Goal: Task Accomplishment & Management: Complete application form

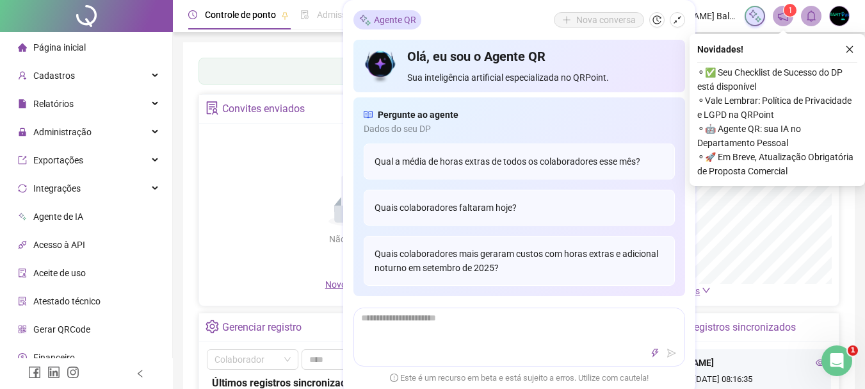
click at [676, 18] on icon "shrink" at bounding box center [677, 19] width 9 height 9
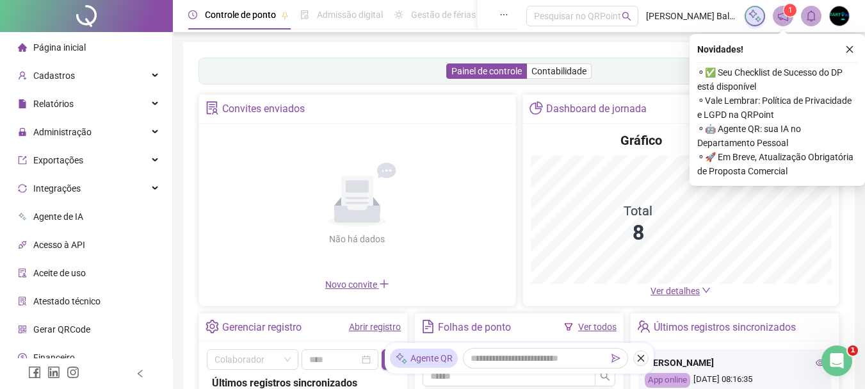
drag, startPoint x: 851, startPoint y: 49, endPoint x: 837, endPoint y: 56, distance: 15.5
click at [850, 49] on icon "close" at bounding box center [849, 49] width 9 height 9
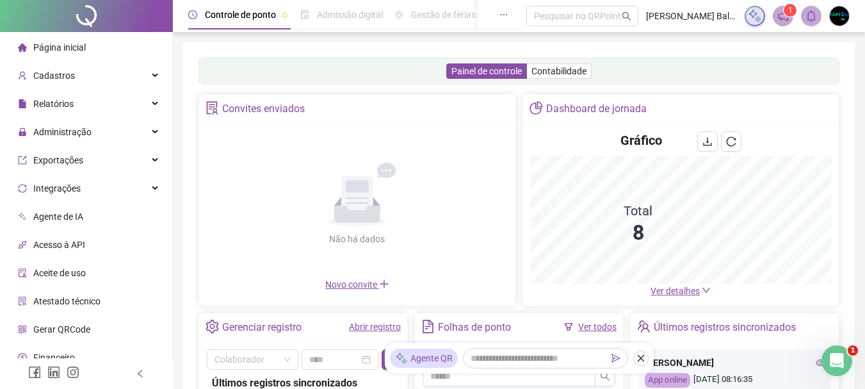
click at [672, 292] on span "Ver detalhes" at bounding box center [675, 291] width 49 height 10
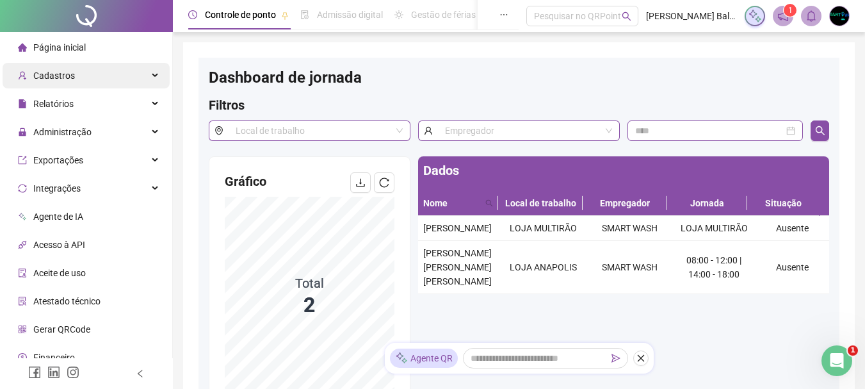
click at [66, 72] on span "Cadastros" at bounding box center [54, 75] width 42 height 10
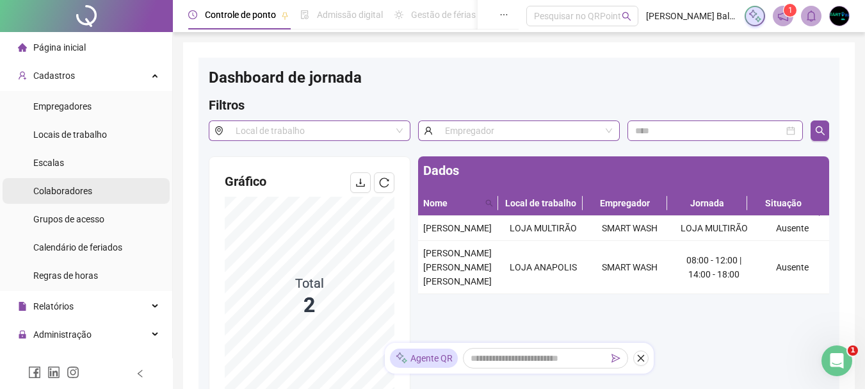
click at [79, 201] on div "Colaboradores" at bounding box center [62, 191] width 59 height 26
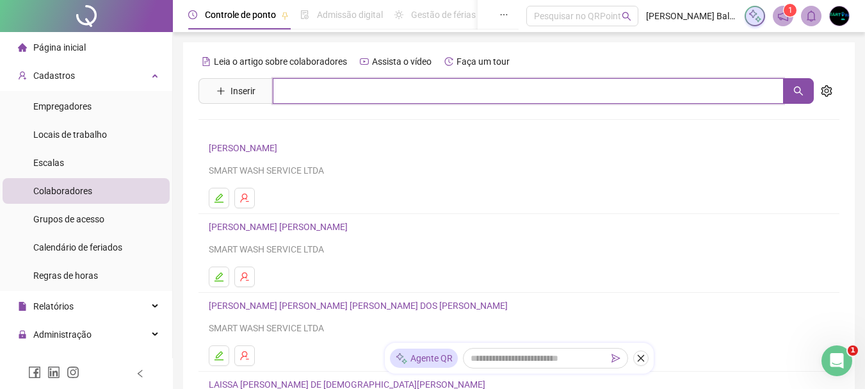
click at [322, 96] on input "text" at bounding box center [528, 91] width 511 height 26
type input "***"
drag, startPoint x: 320, startPoint y: 95, endPoint x: 247, endPoint y: 95, distance: 73.0
click at [247, 95] on span "Inserir ***" at bounding box center [505, 91] width 615 height 26
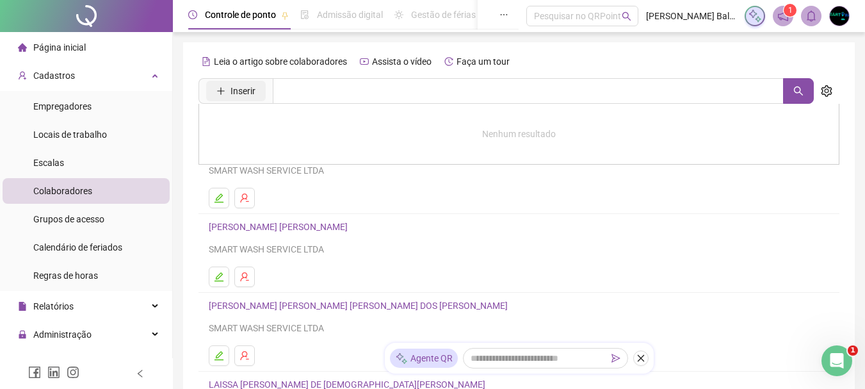
click at [247, 95] on span "Inserir" at bounding box center [243, 91] width 25 height 14
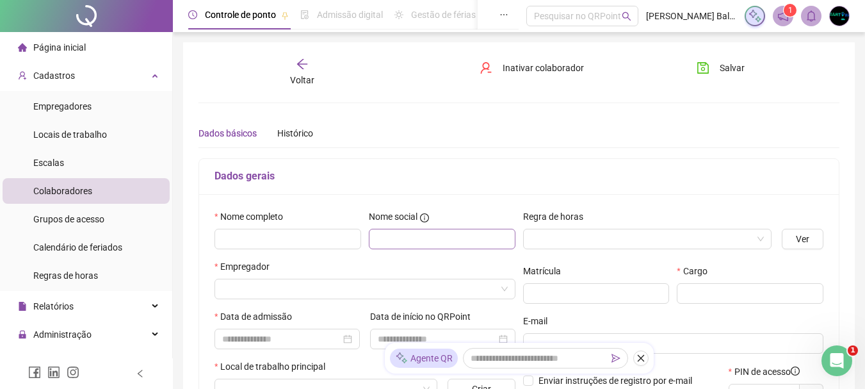
type input "*****"
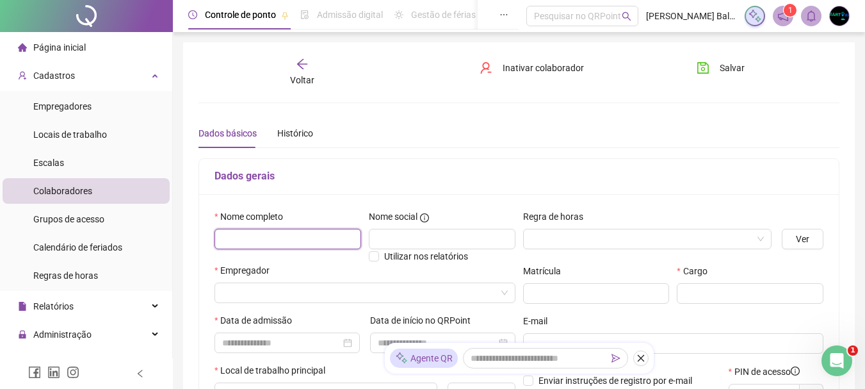
click at [296, 238] on input "text" at bounding box center [287, 239] width 147 height 20
click at [347, 238] on input "**********" at bounding box center [287, 239] width 147 height 20
type input "**********"
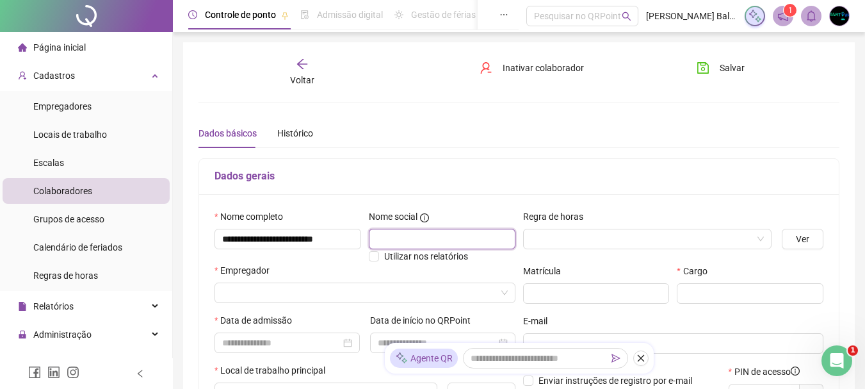
scroll to position [0, 0]
type input "****"
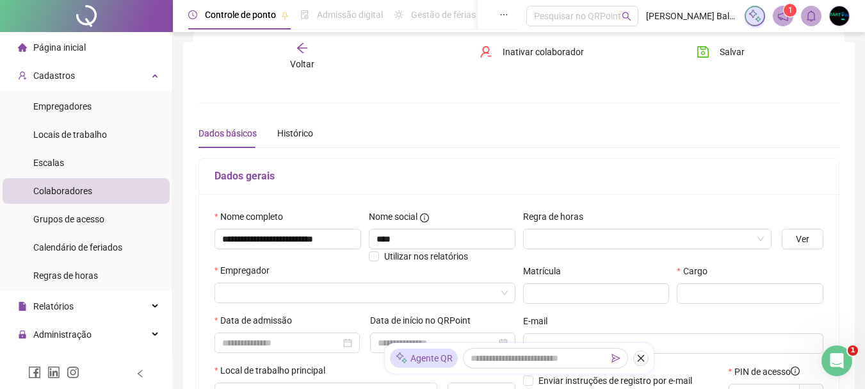
scroll to position [128, 0]
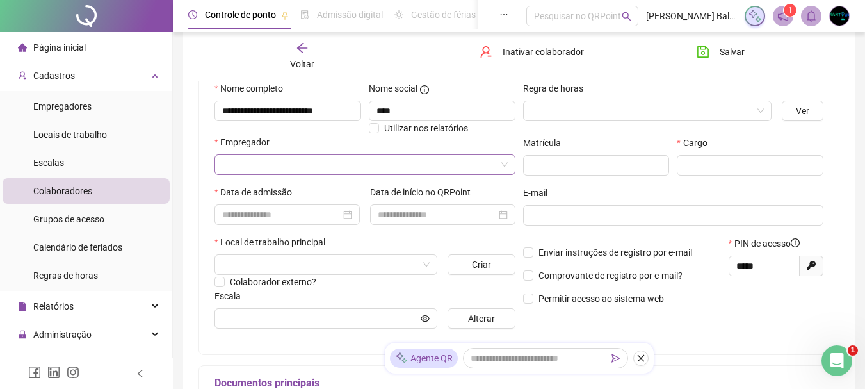
click at [464, 158] on input "search" at bounding box center [359, 164] width 274 height 19
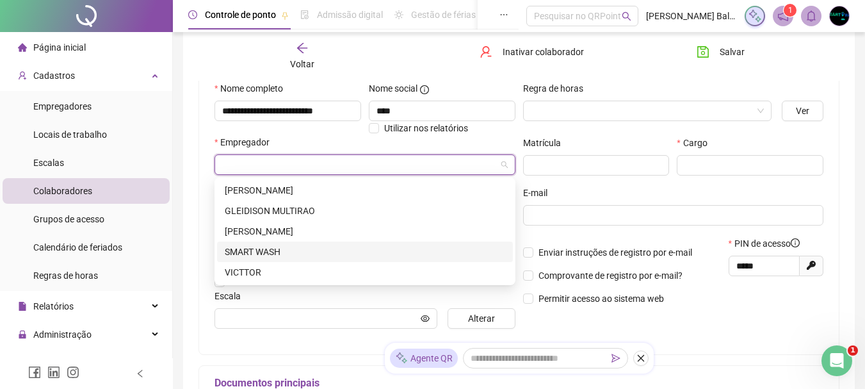
click at [353, 245] on div "SMART WASH" at bounding box center [365, 252] width 280 height 14
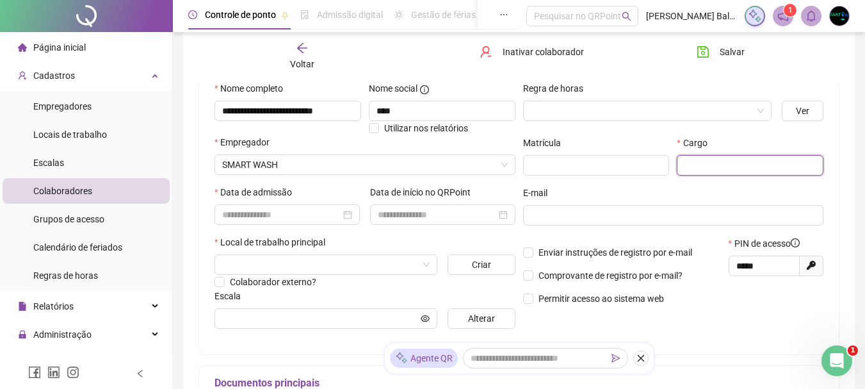
click at [779, 156] on input "text" at bounding box center [750, 165] width 147 height 20
type input "*******"
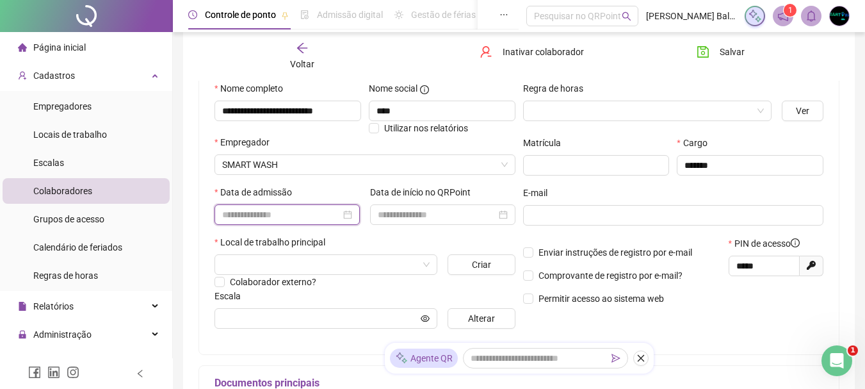
click at [331, 209] on input at bounding box center [281, 214] width 118 height 14
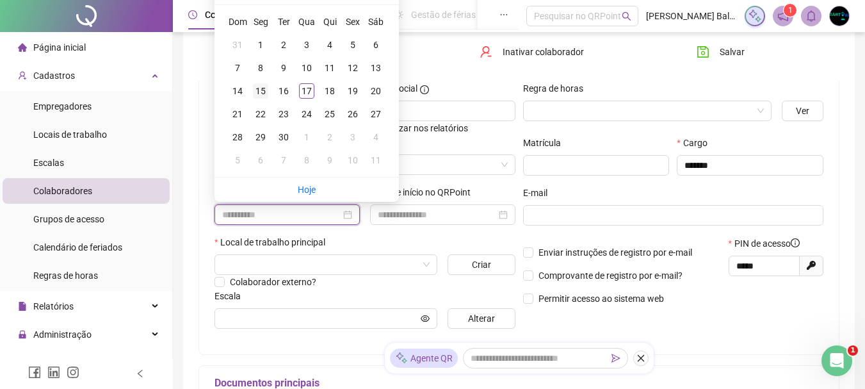
type input "**********"
click at [265, 96] on div "15" at bounding box center [260, 90] width 15 height 15
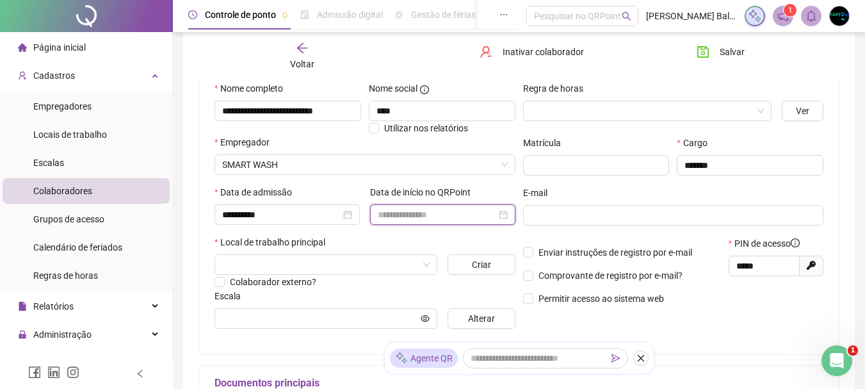
click at [414, 211] on input at bounding box center [437, 214] width 118 height 14
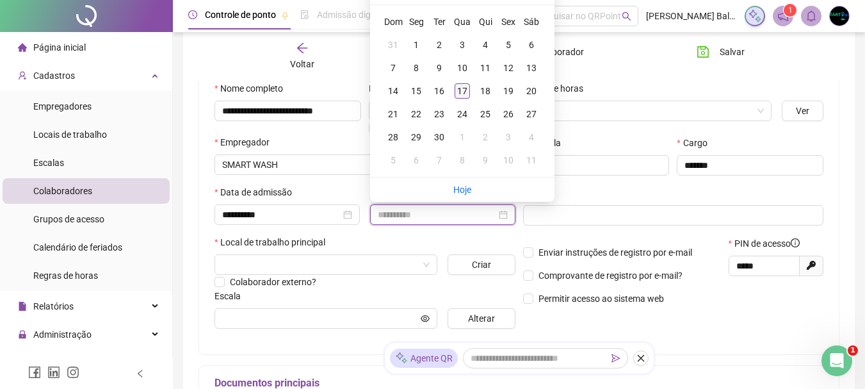
type input "**********"
click at [457, 86] on div "17" at bounding box center [462, 90] width 15 height 15
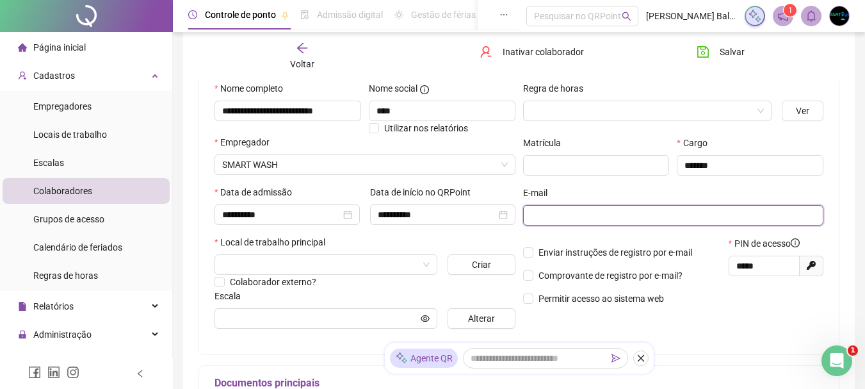
click at [539, 211] on input "text" at bounding box center [672, 215] width 283 height 14
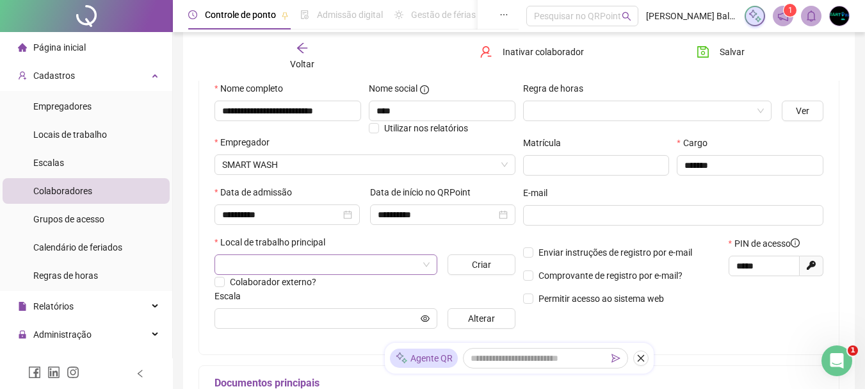
click at [398, 266] on input "search" at bounding box center [320, 264] width 196 height 19
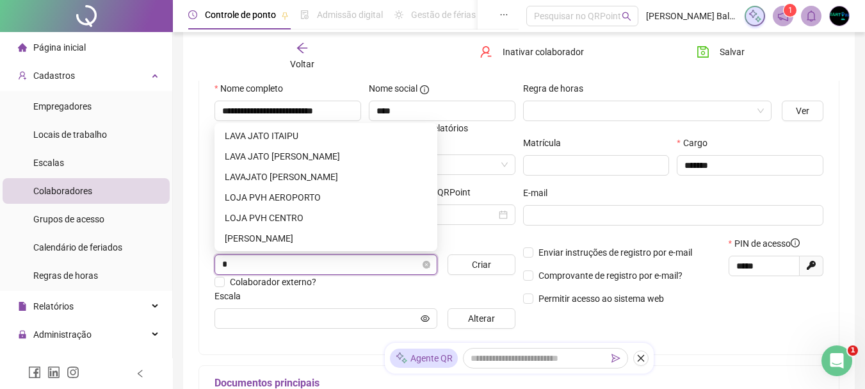
type input "**"
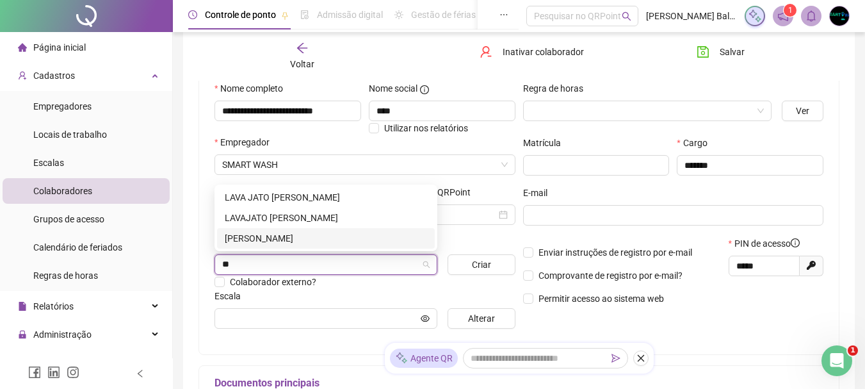
click at [305, 235] on div "[PERSON_NAME]" at bounding box center [326, 238] width 202 height 14
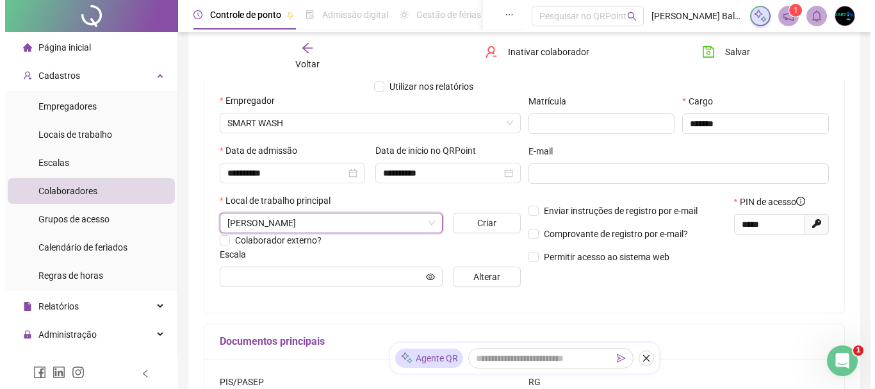
scroll to position [192, 0]
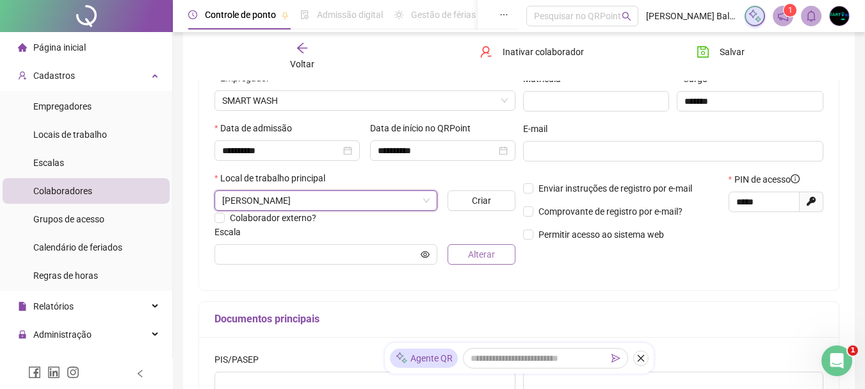
click at [477, 259] on span "Alterar" at bounding box center [481, 254] width 27 height 14
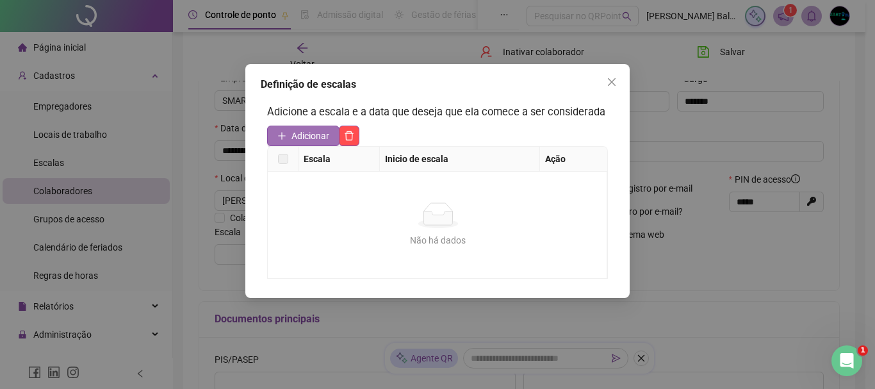
click at [302, 131] on span "Adicionar" at bounding box center [310, 136] width 38 height 14
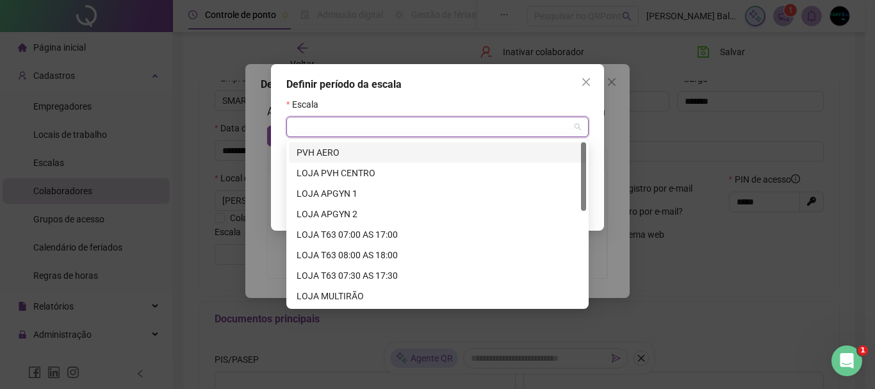
click at [331, 122] on input "search" at bounding box center [431, 126] width 275 height 19
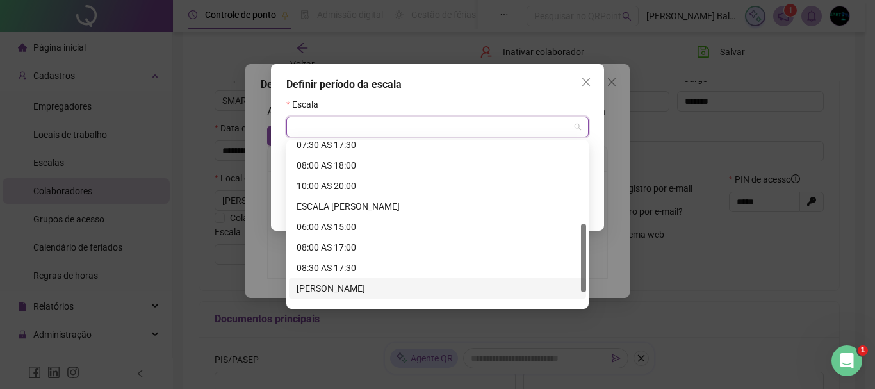
click at [352, 287] on div "[PERSON_NAME]" at bounding box center [437, 288] width 282 height 14
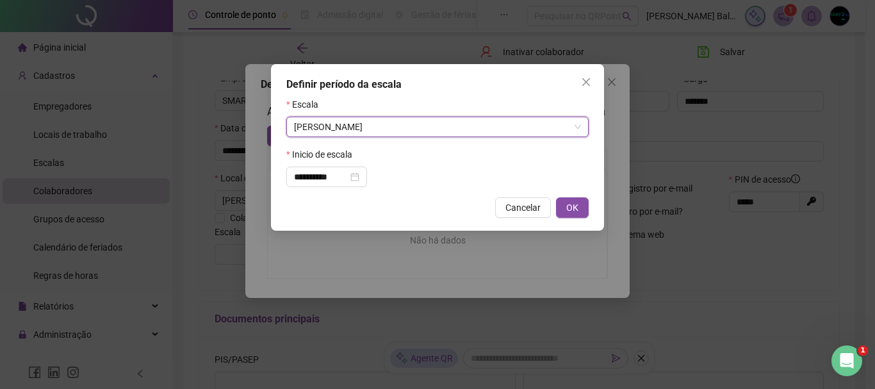
click at [578, 209] on button "OK" at bounding box center [572, 207] width 33 height 20
type input "*********"
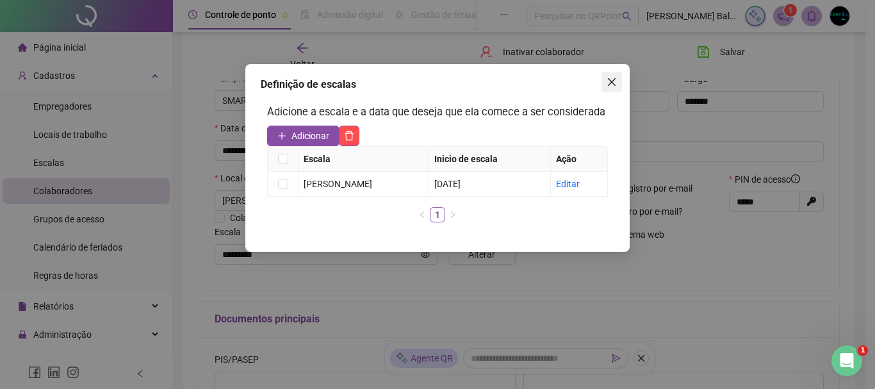
click at [611, 81] on icon "close" at bounding box center [612, 82] width 8 height 8
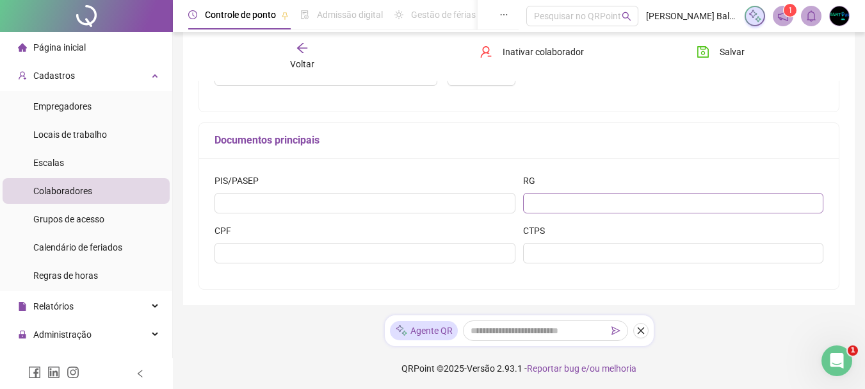
scroll to position [373, 0]
click at [273, 255] on input "text" at bounding box center [364, 251] width 301 height 20
type input "**********"
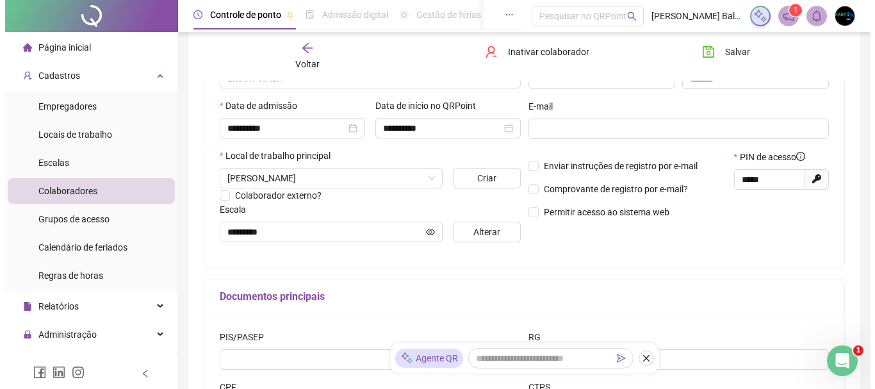
scroll to position [53, 0]
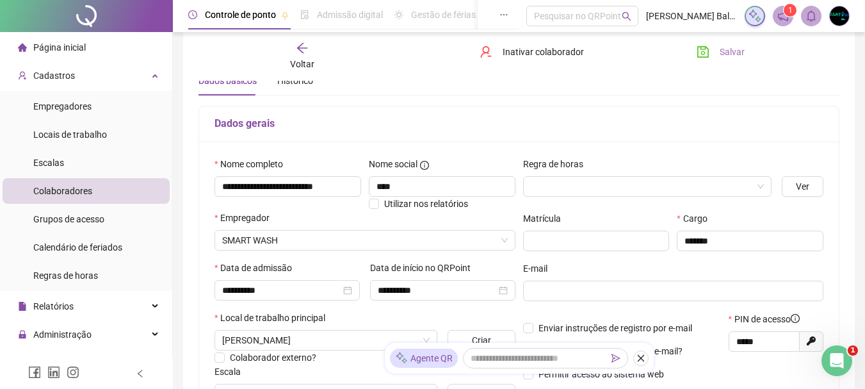
click at [742, 51] on span "Salvar" at bounding box center [732, 52] width 25 height 14
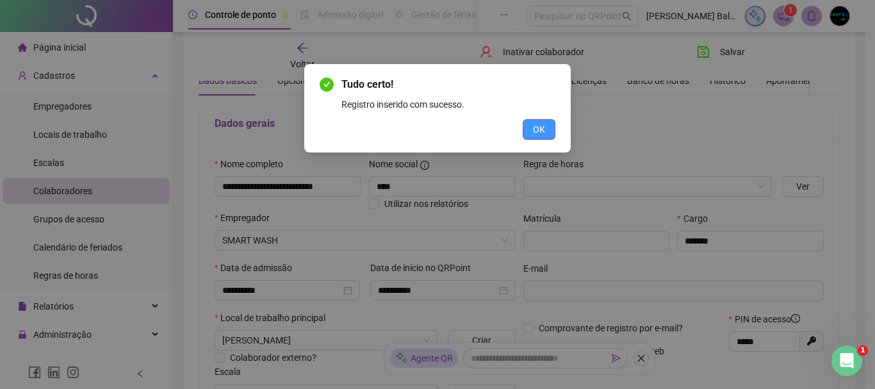
click at [538, 133] on span "OK" at bounding box center [539, 129] width 12 height 14
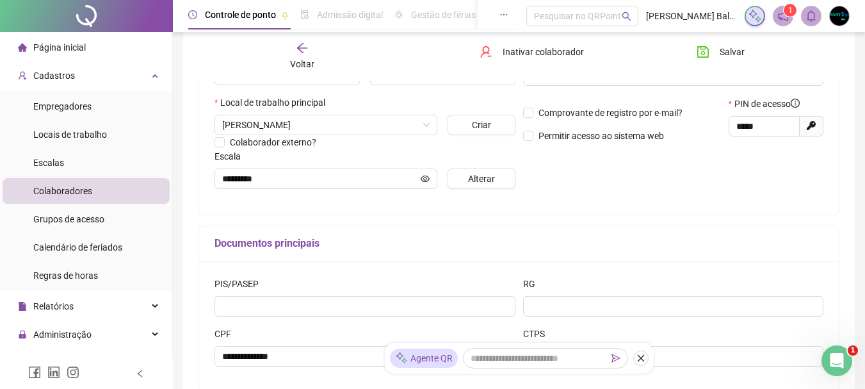
scroll to position [245, 0]
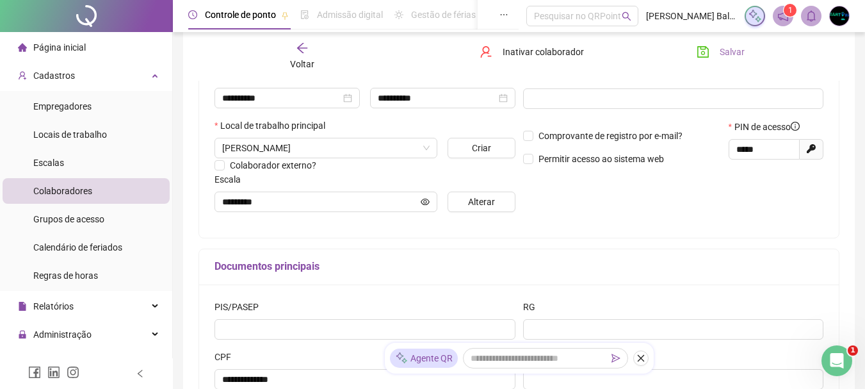
click at [728, 60] on button "Salvar" at bounding box center [720, 52] width 67 height 20
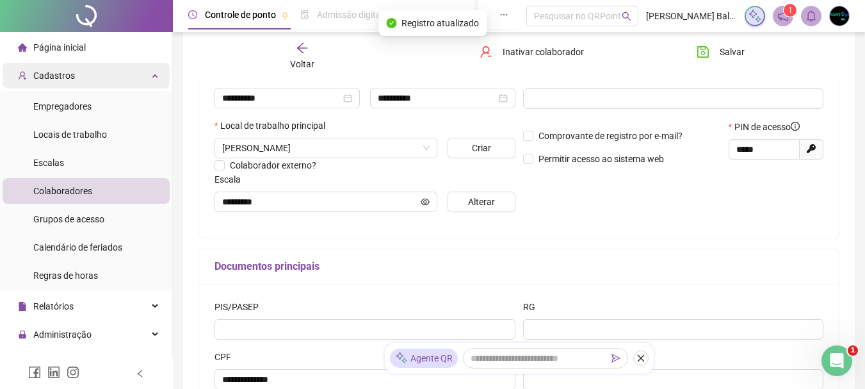
click at [85, 79] on div "Cadastros" at bounding box center [86, 76] width 167 height 26
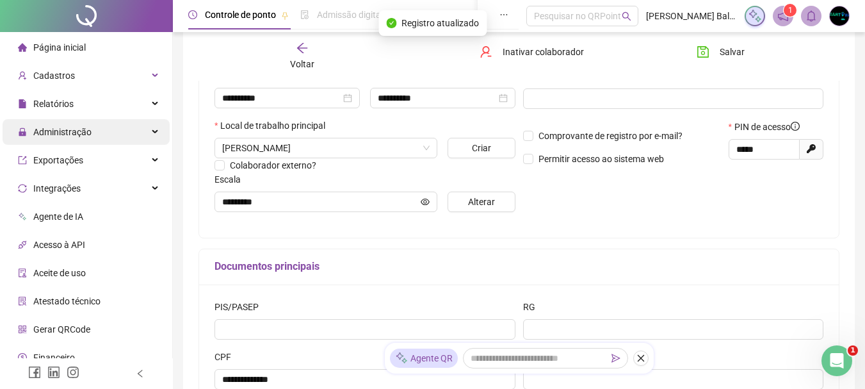
click at [71, 133] on span "Administração" at bounding box center [62, 132] width 58 height 10
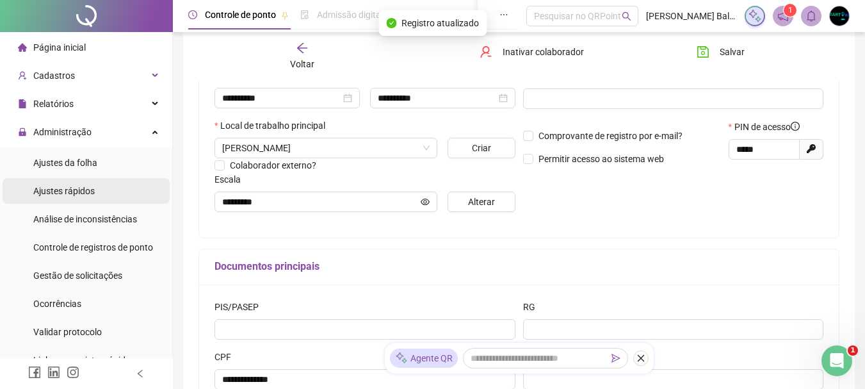
click at [64, 188] on span "Ajustes rápidos" at bounding box center [63, 191] width 61 height 10
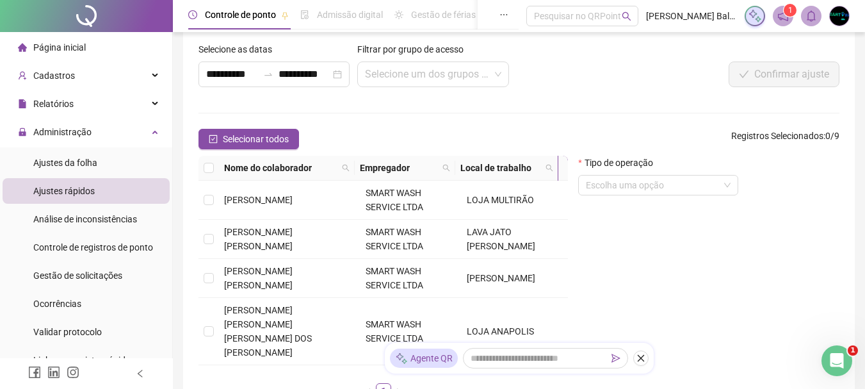
scroll to position [176, 0]
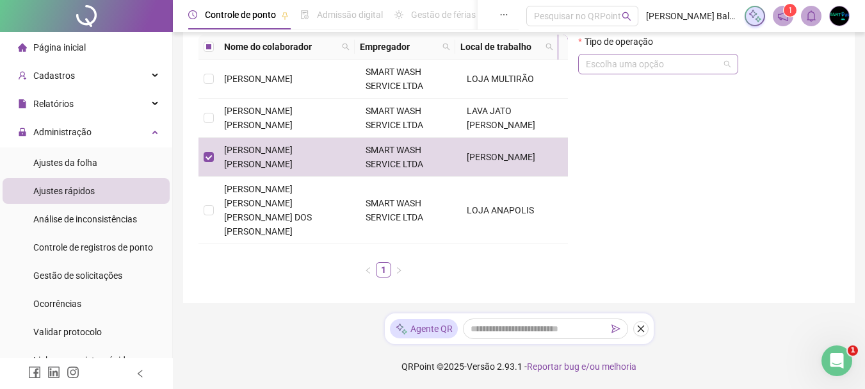
click at [642, 65] on input "search" at bounding box center [652, 63] width 133 height 19
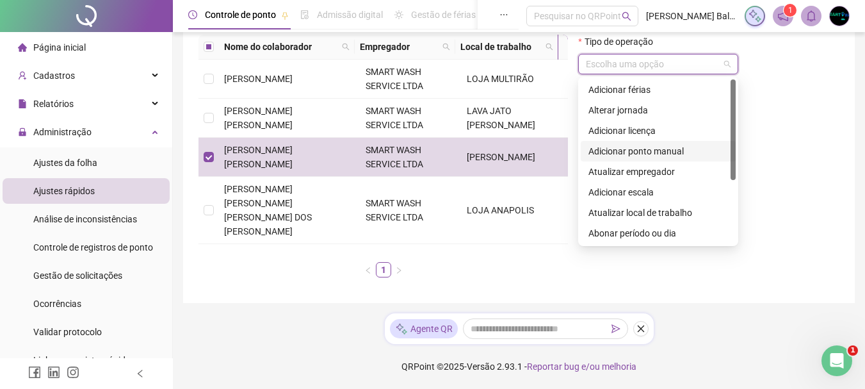
click at [637, 150] on div "Adicionar ponto manual" at bounding box center [658, 151] width 140 height 14
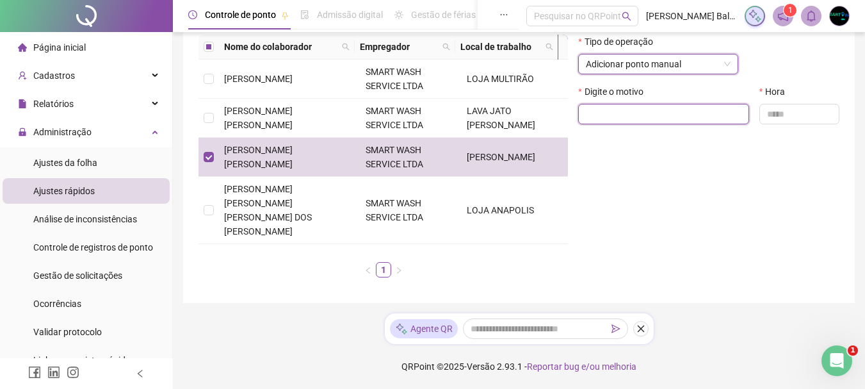
click at [640, 115] on input "text" at bounding box center [663, 114] width 171 height 20
type input "*"
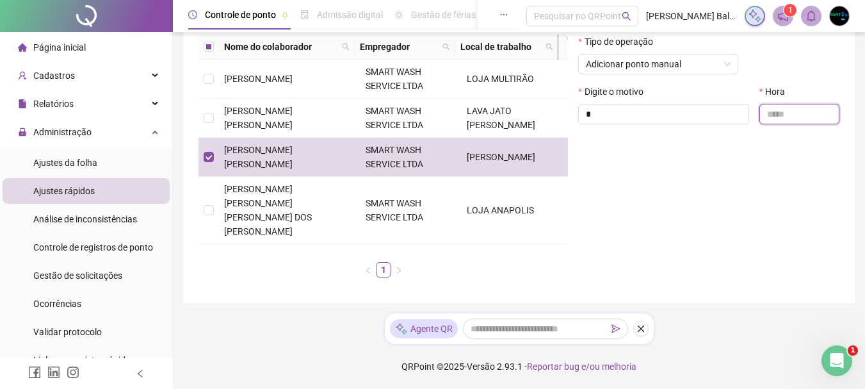
click at [797, 112] on input "text" at bounding box center [799, 114] width 80 height 20
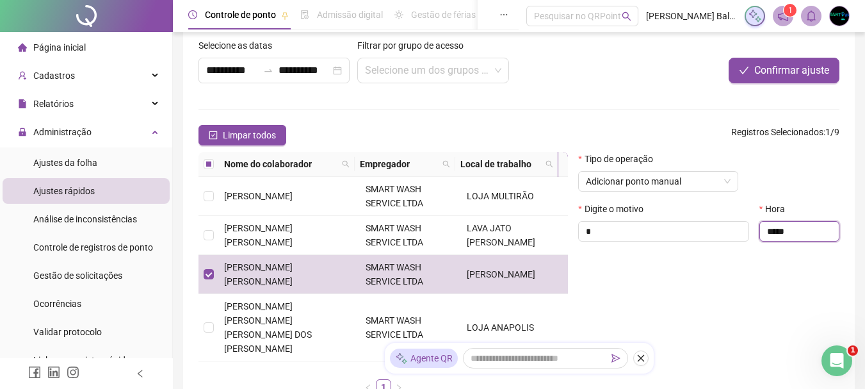
scroll to position [48, 0]
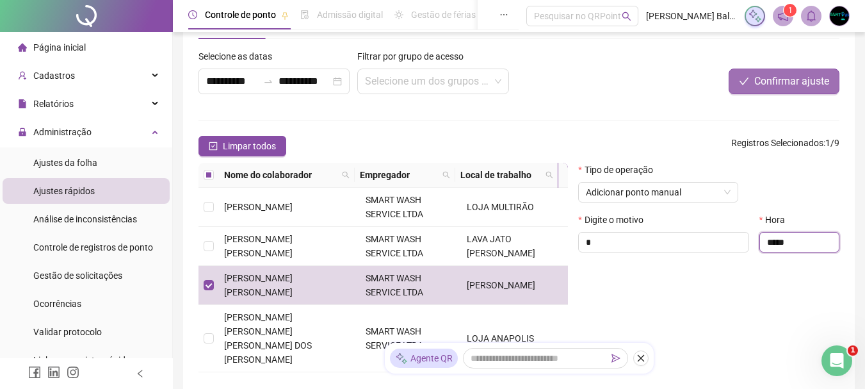
type input "*****"
click at [778, 83] on span "Confirmar ajuste" at bounding box center [791, 81] width 75 height 15
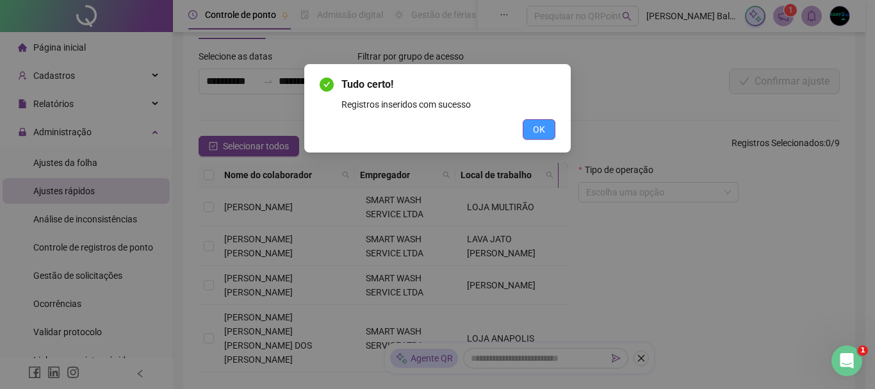
click at [526, 133] on button "OK" at bounding box center [538, 129] width 33 height 20
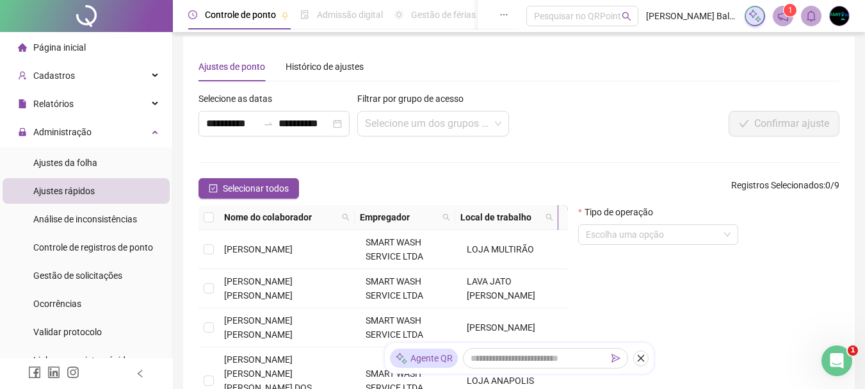
scroll to position [0, 0]
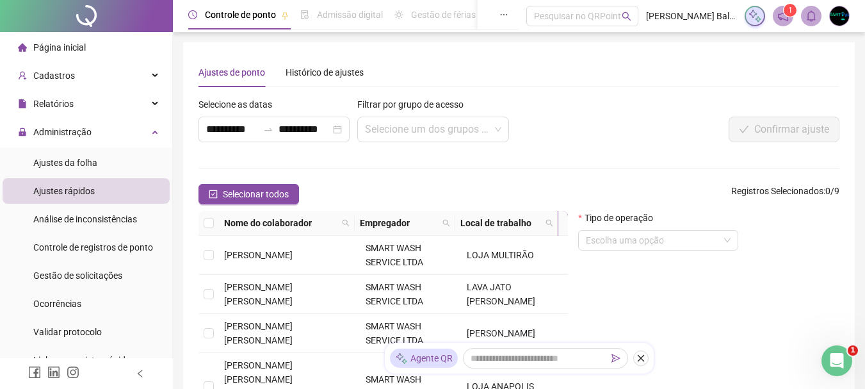
click at [72, 45] on span "Página inicial" at bounding box center [59, 47] width 53 height 10
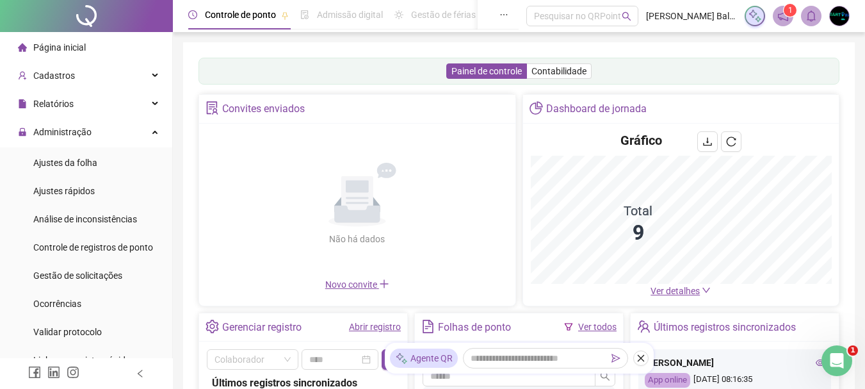
click at [689, 295] on span "Ver detalhes" at bounding box center [675, 291] width 49 height 10
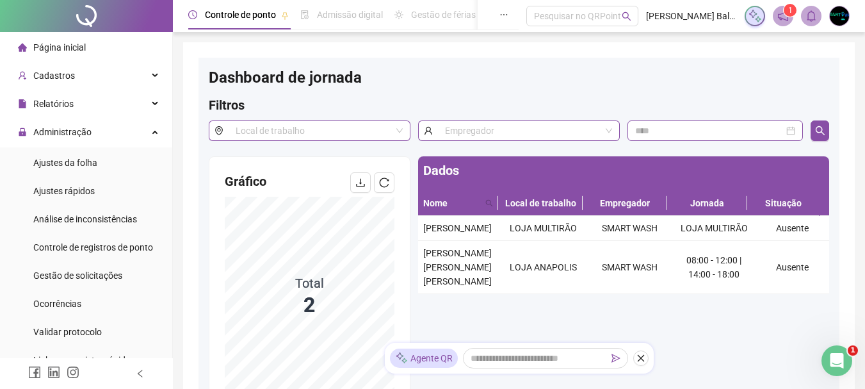
drag, startPoint x: 60, startPoint y: 47, endPoint x: 188, endPoint y: 65, distance: 128.6
click at [61, 47] on span "Página inicial" at bounding box center [59, 47] width 53 height 10
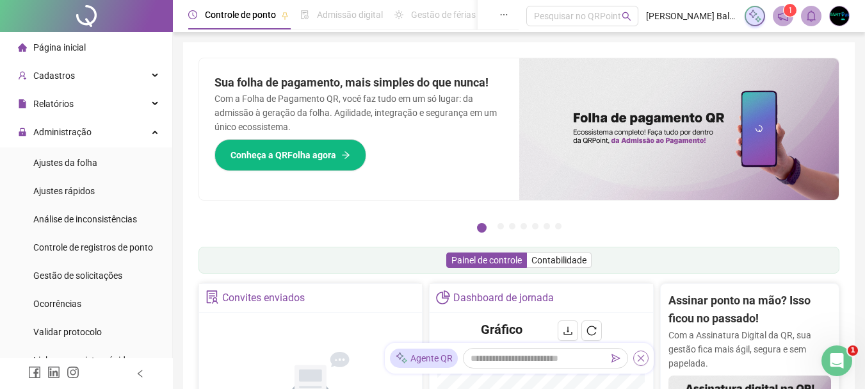
click at [644, 359] on icon "close" at bounding box center [640, 357] width 9 height 9
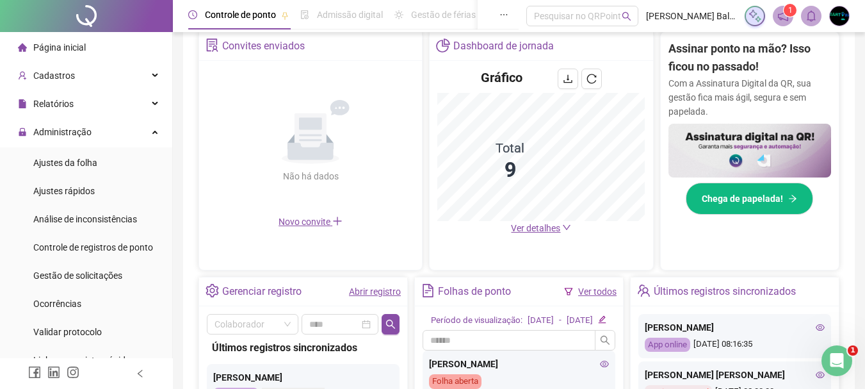
scroll to position [256, 0]
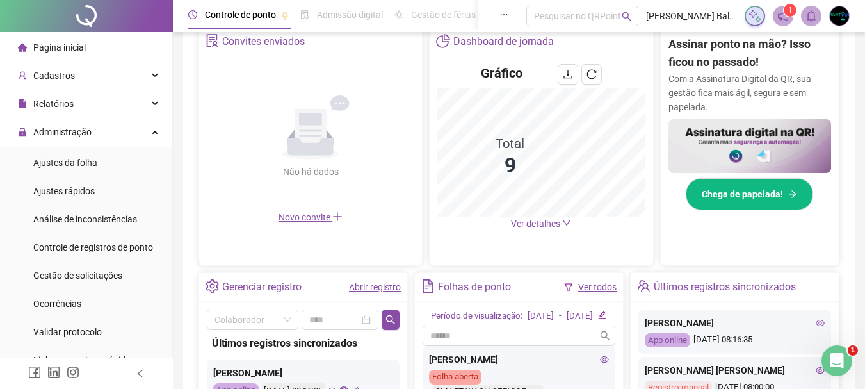
click at [555, 222] on span "Ver detalhes" at bounding box center [535, 223] width 49 height 10
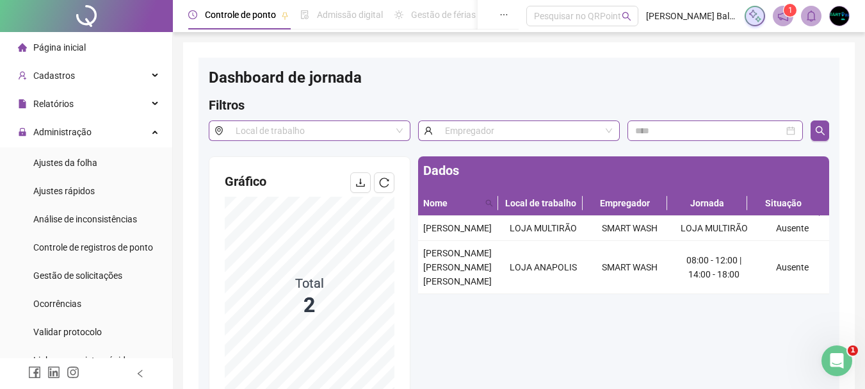
drag, startPoint x: 77, startPoint y: 43, endPoint x: 236, endPoint y: 49, distance: 158.9
click at [77, 42] on span "Página inicial" at bounding box center [59, 47] width 53 height 10
